Goal: Find specific page/section: Find specific page/section

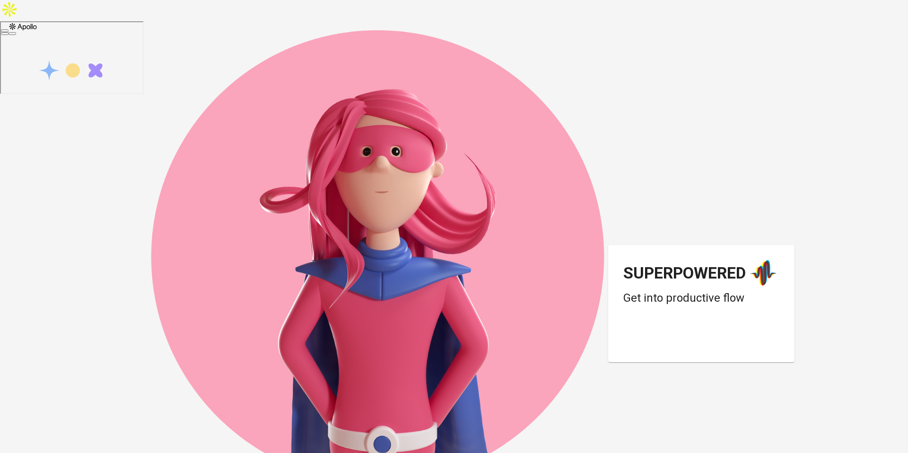
click at [706, 326] on div "Superpowered Get into productive flow" at bounding box center [701, 303] width 186 height 117
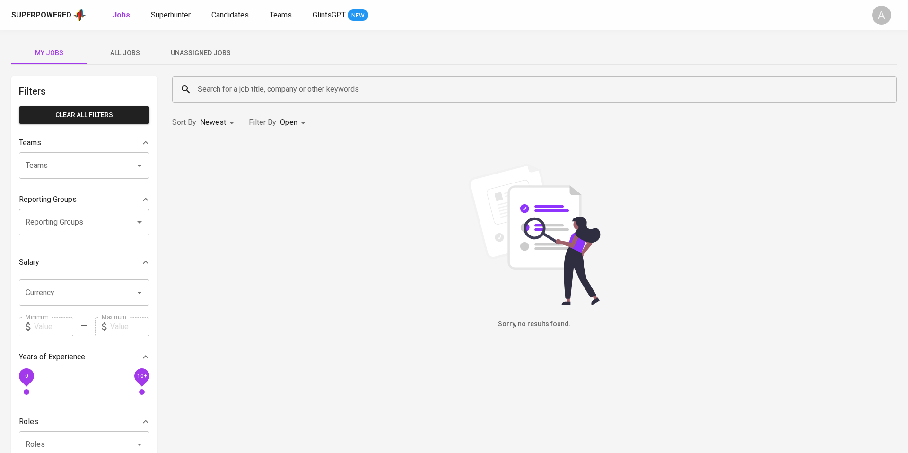
click at [130, 51] on span "All Jobs" at bounding box center [125, 53] width 64 height 12
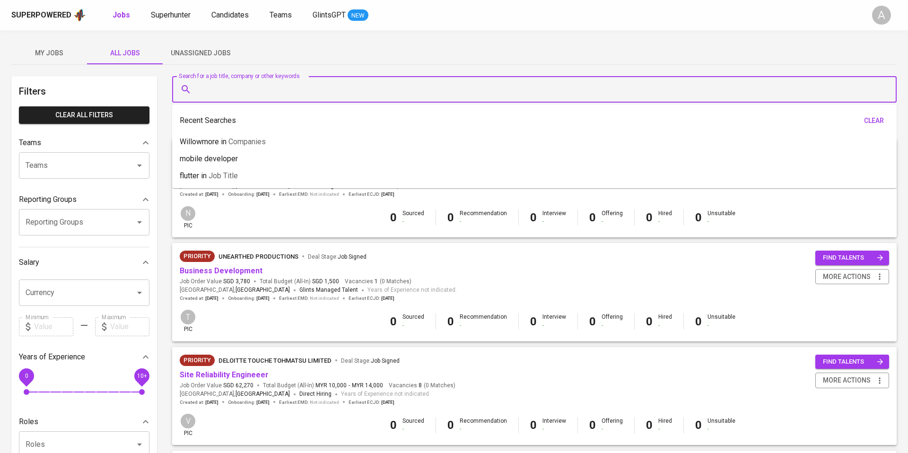
click at [254, 96] on input "Search for a job title, company or other keywords" at bounding box center [536, 89] width 683 height 18
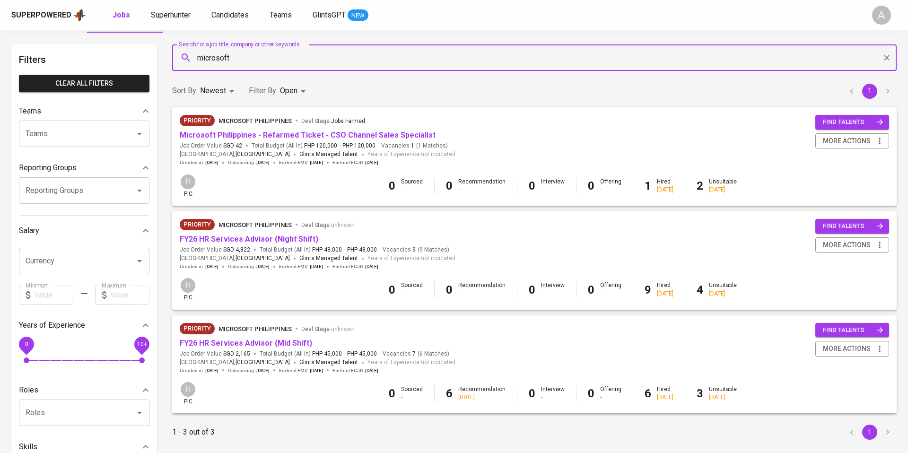
scroll to position [34, 0]
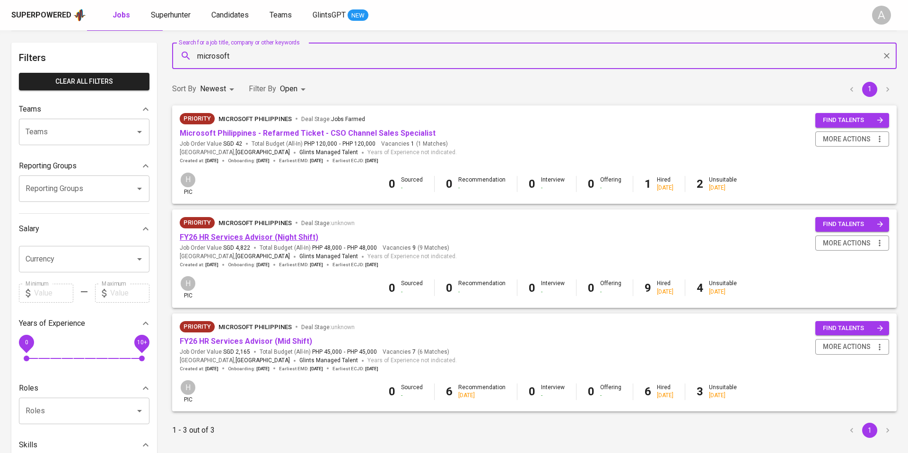
type input "microsoft"
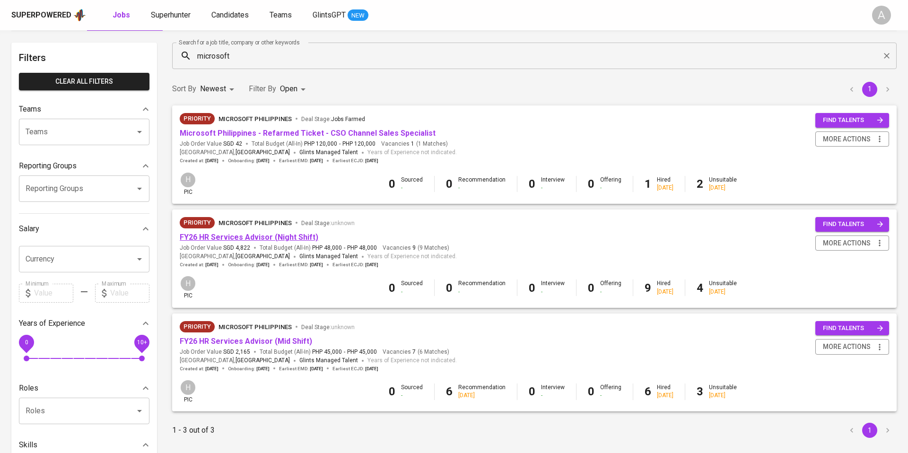
click at [297, 238] on link "FY26 HR Services Advisor (Night Shift)" at bounding box center [249, 237] width 139 height 9
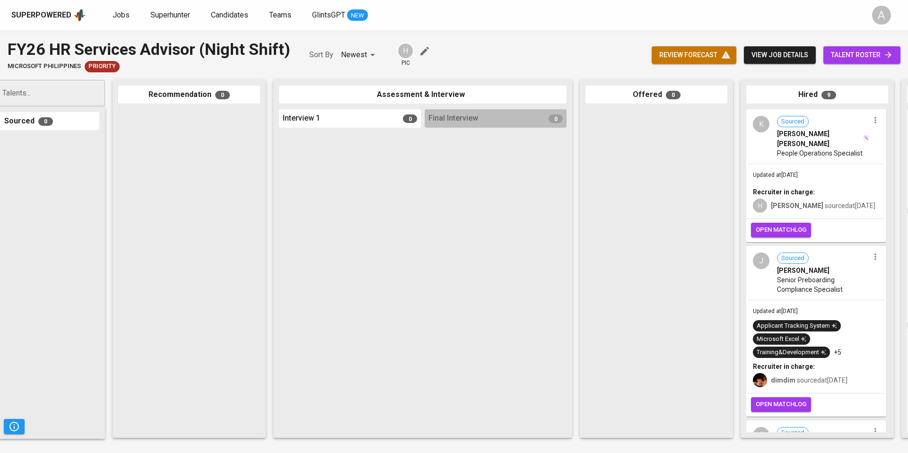
scroll to position [0, 218]
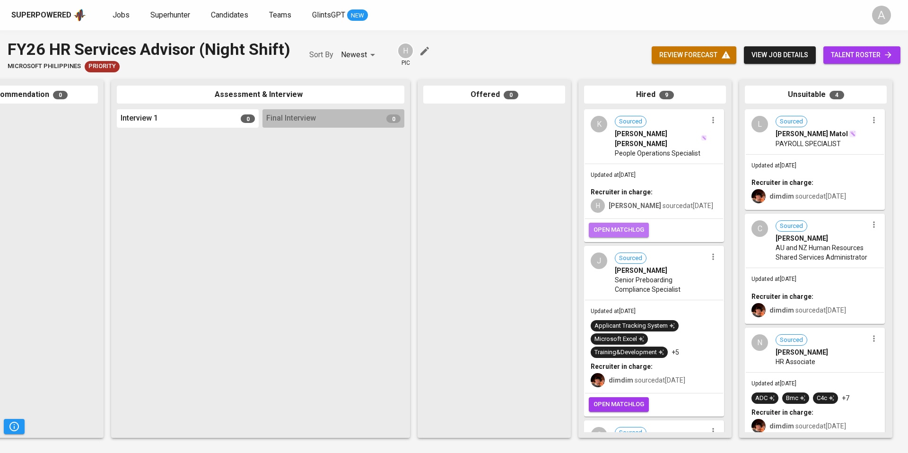
click at [614, 225] on span "open matchlog" at bounding box center [619, 230] width 51 height 11
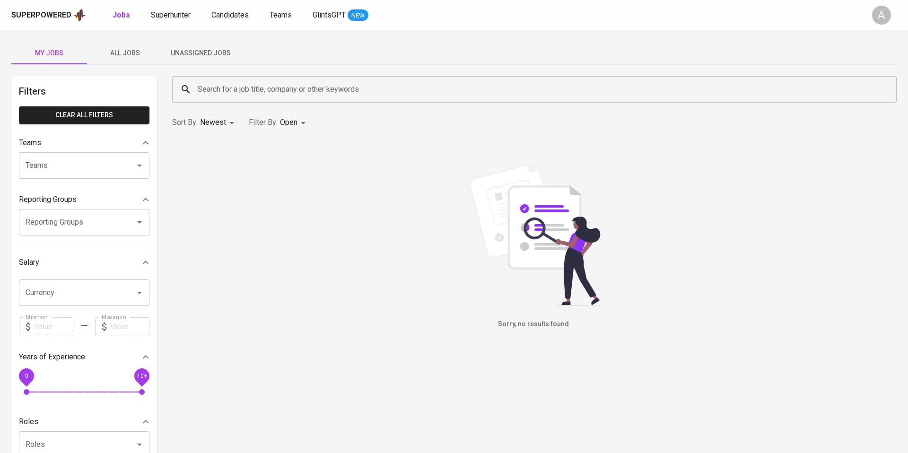
click at [116, 50] on span "All Jobs" at bounding box center [125, 53] width 64 height 12
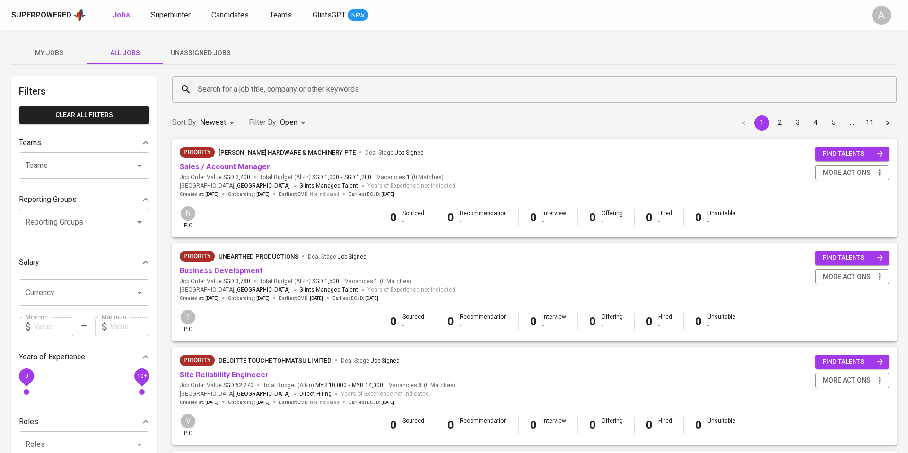
click at [298, 96] on input "Search for a job title, company or other keywords" at bounding box center [536, 89] width 683 height 18
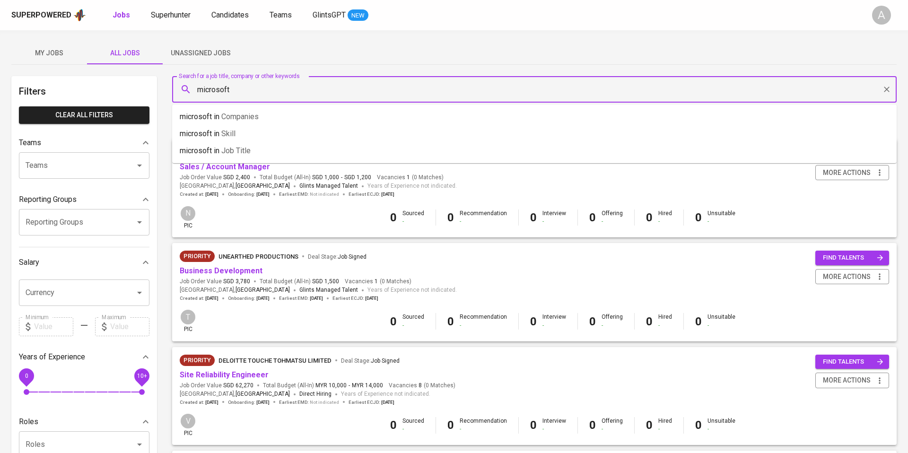
type input "microsoft"
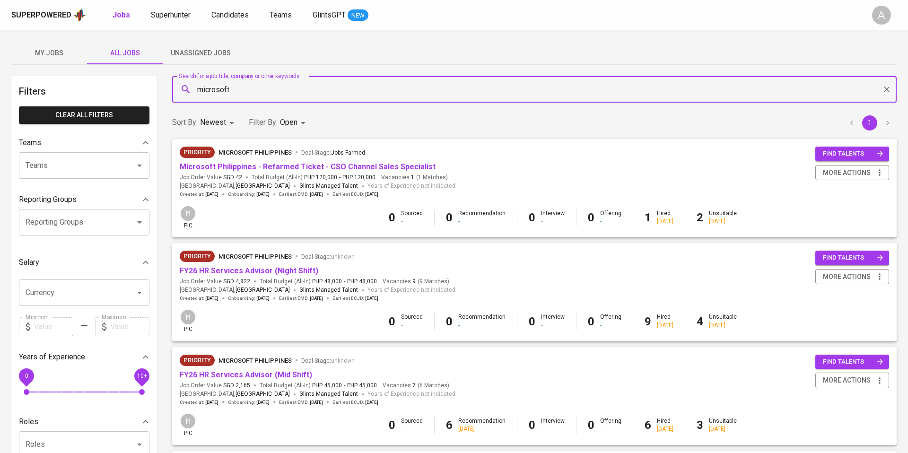
click at [262, 271] on link "FY26 HR Services Advisor (Night Shift)" at bounding box center [249, 270] width 139 height 9
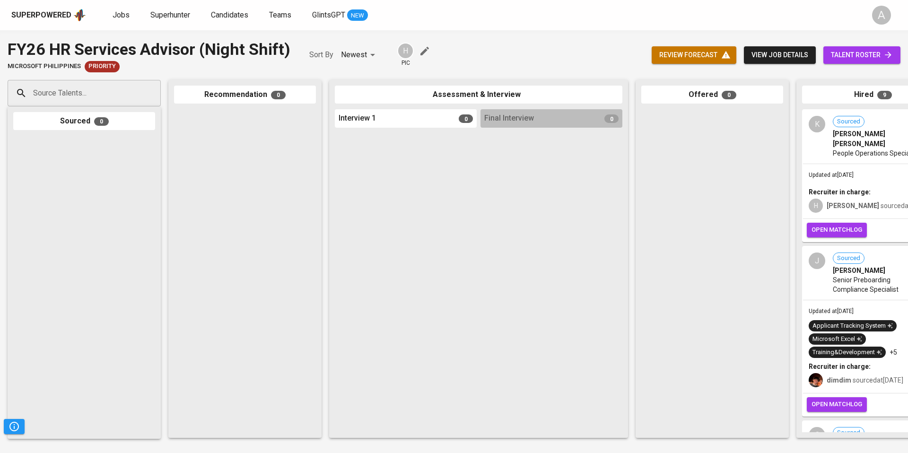
scroll to position [0, 218]
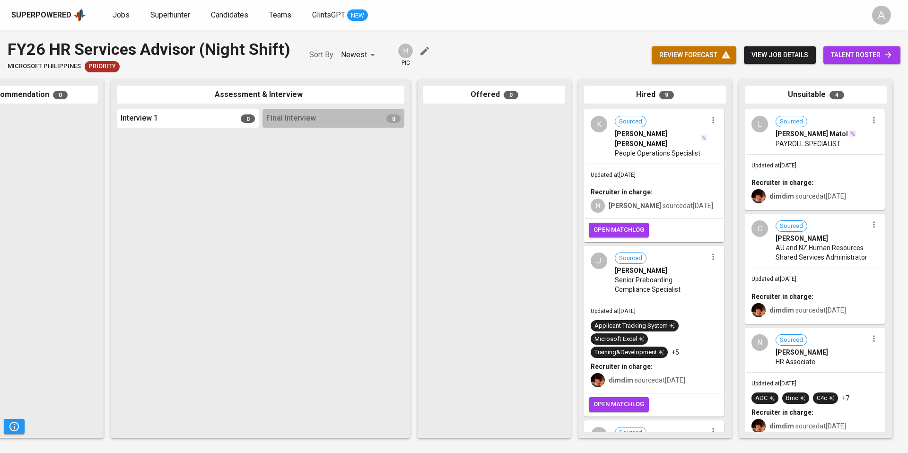
click at [628, 228] on div "open matchlog" at bounding box center [654, 230] width 138 height 22
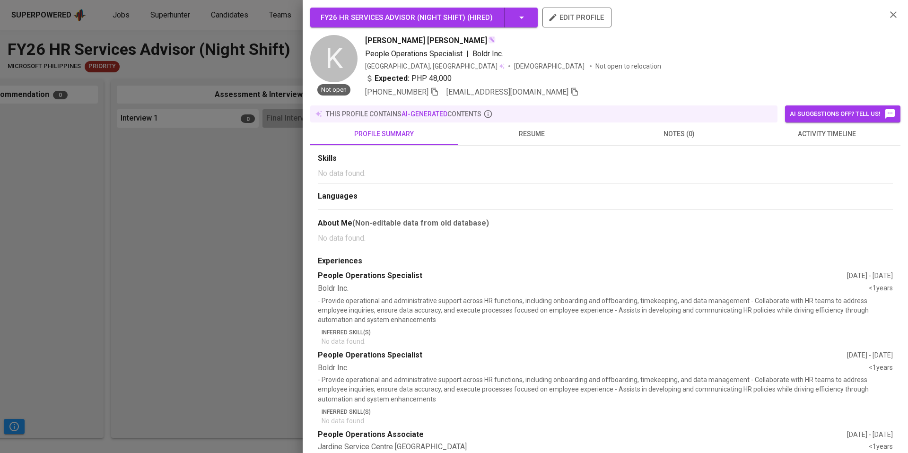
click at [893, 16] on icon "button" at bounding box center [893, 14] width 11 height 11
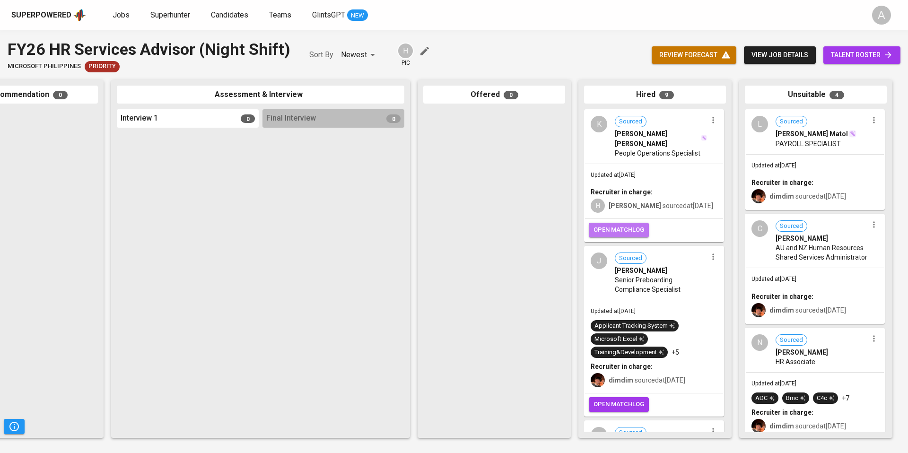
click at [611, 226] on button "open matchlog" at bounding box center [619, 230] width 60 height 15
